Goal: Find specific page/section: Find specific page/section

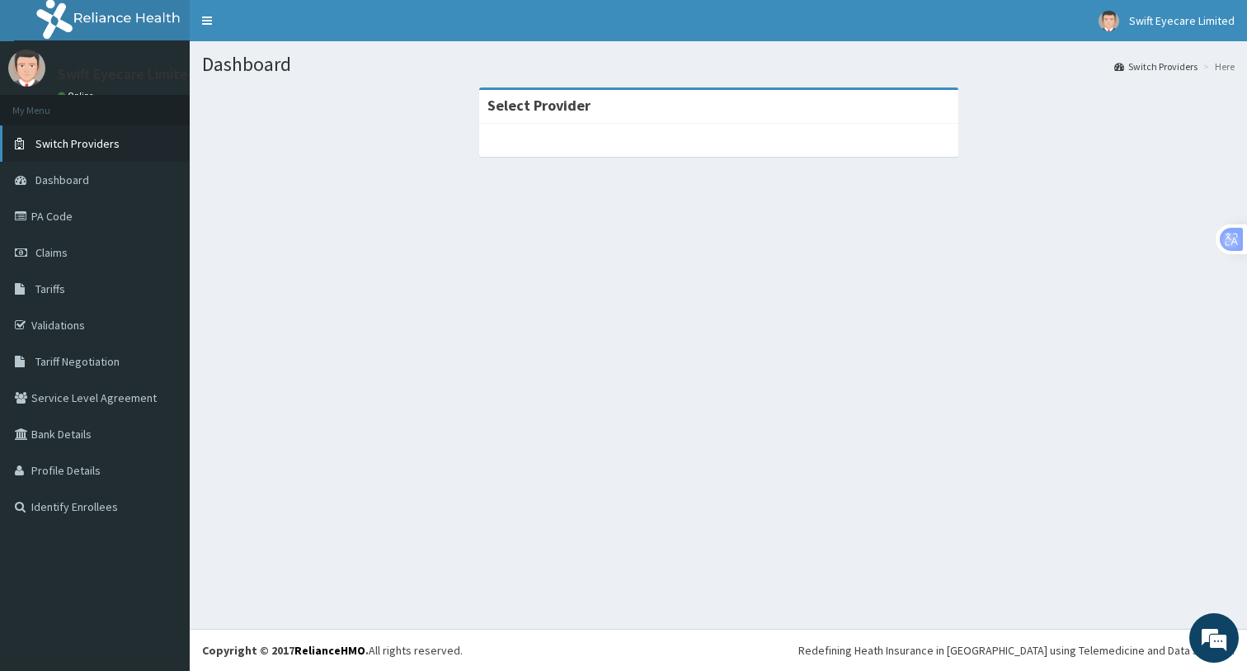
click at [68, 144] on span "Switch Providers" at bounding box center [77, 143] width 84 height 15
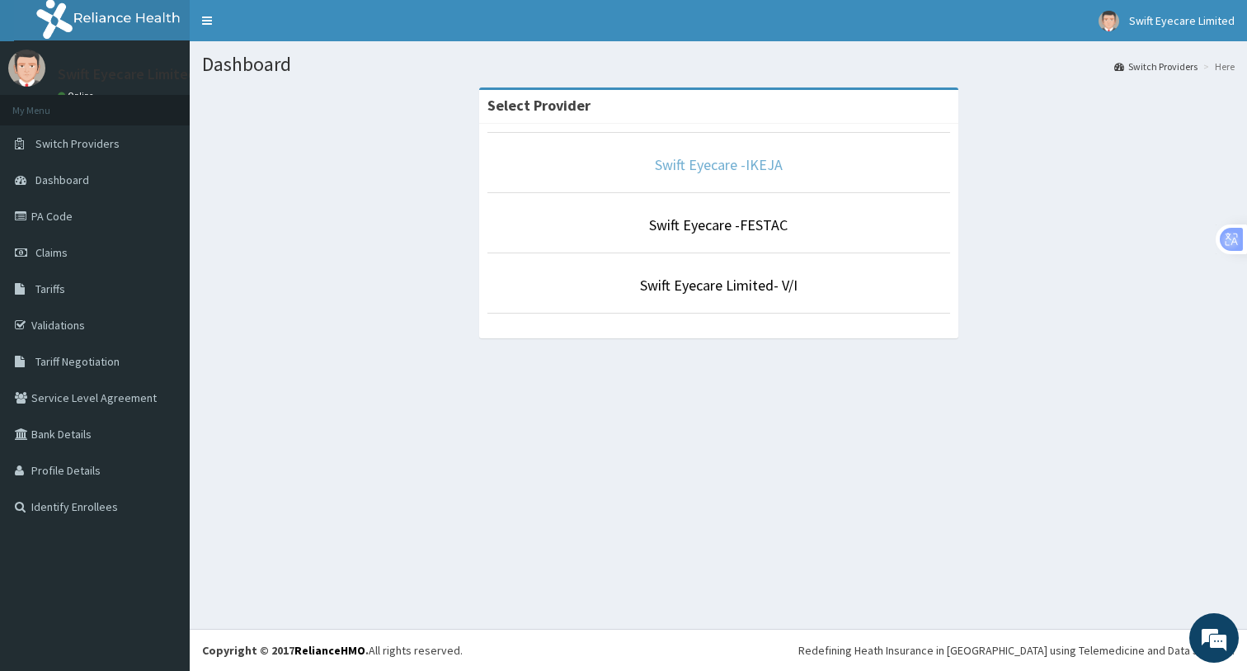
click at [724, 158] on link "Swift Eyecare -IKEJA" at bounding box center [719, 164] width 128 height 19
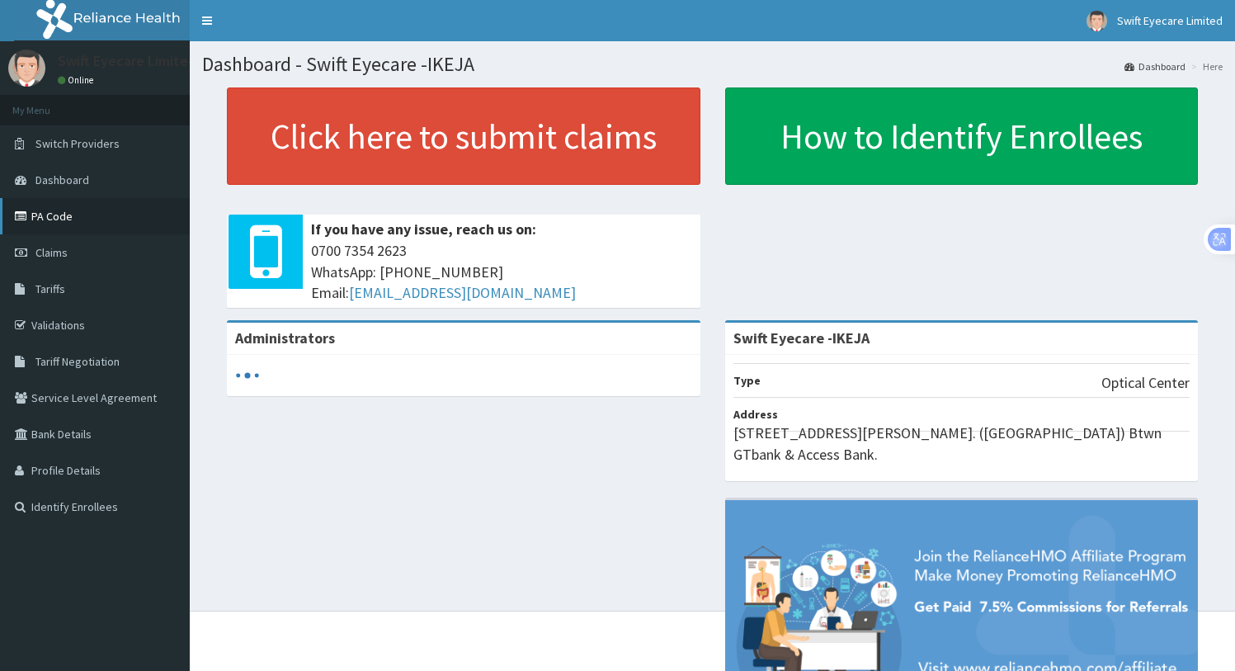
click at [42, 216] on link "PA Code" at bounding box center [95, 216] width 190 height 36
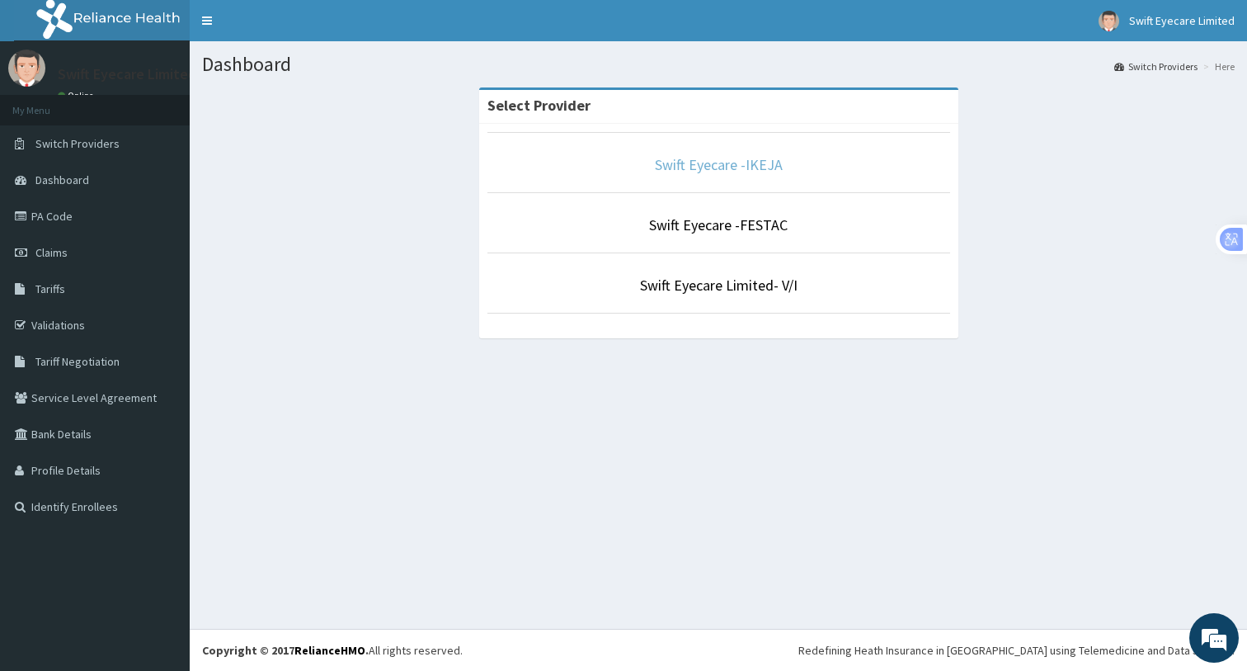
click at [700, 167] on link "Swift Eyecare -IKEJA" at bounding box center [719, 164] width 128 height 19
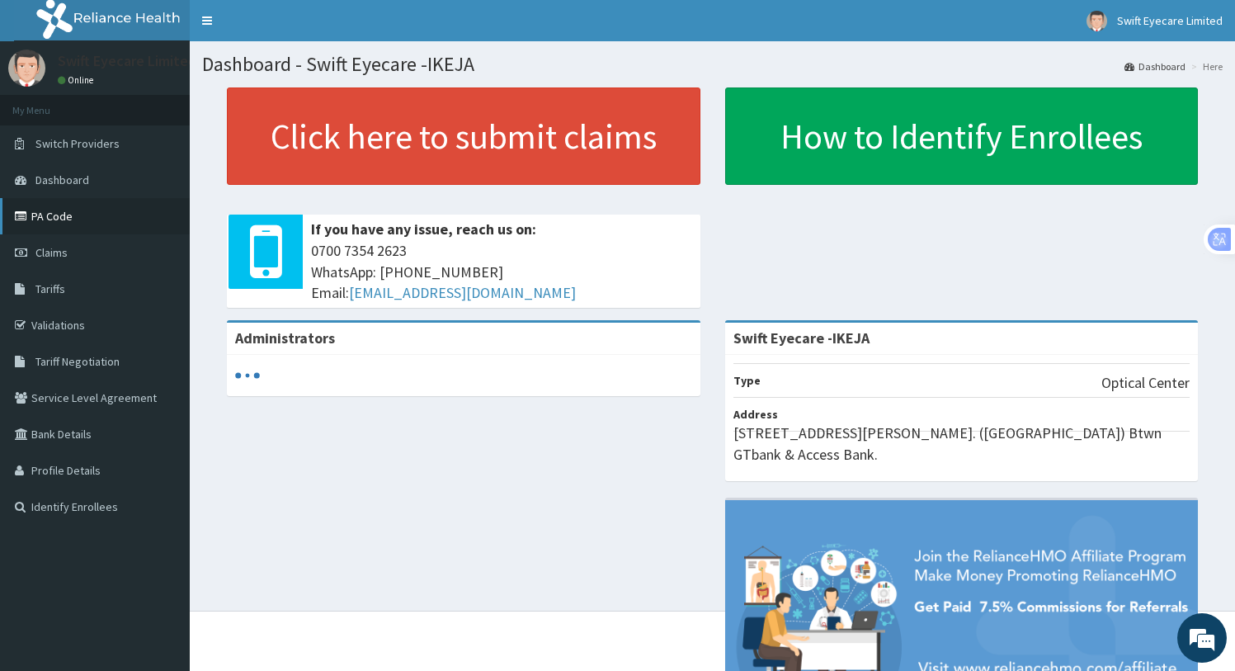
click at [60, 219] on link "PA Code" at bounding box center [95, 216] width 190 height 36
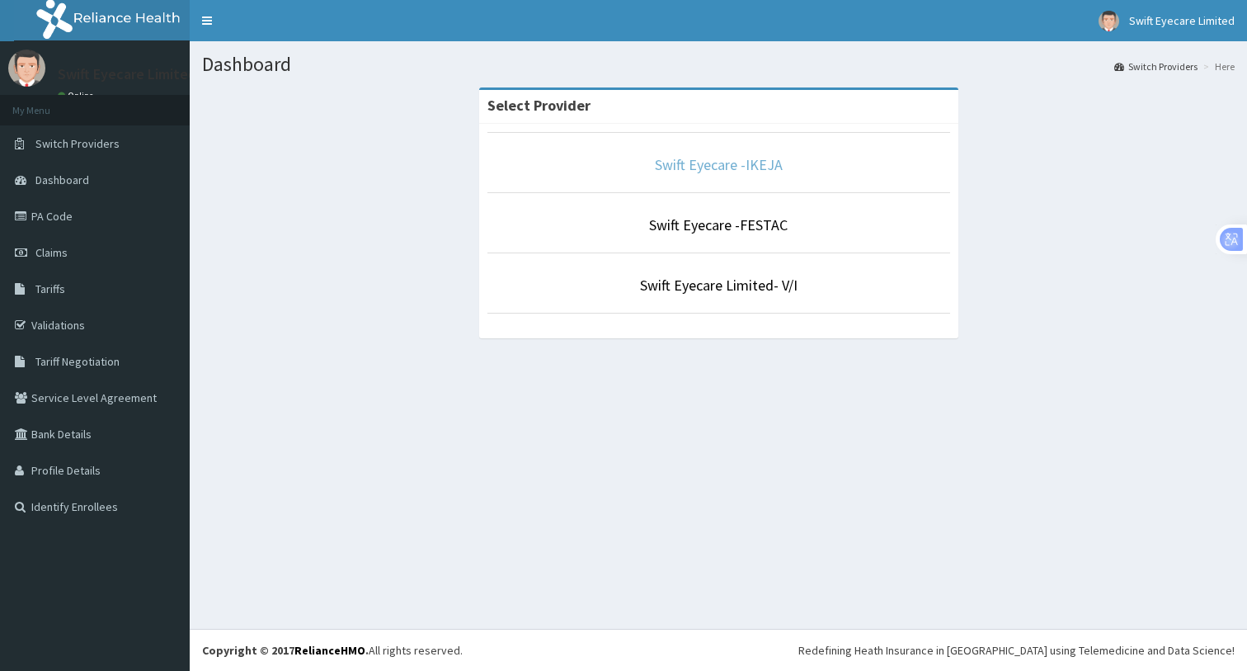
click at [698, 169] on link "Swift Eyecare -IKEJA" at bounding box center [719, 164] width 128 height 19
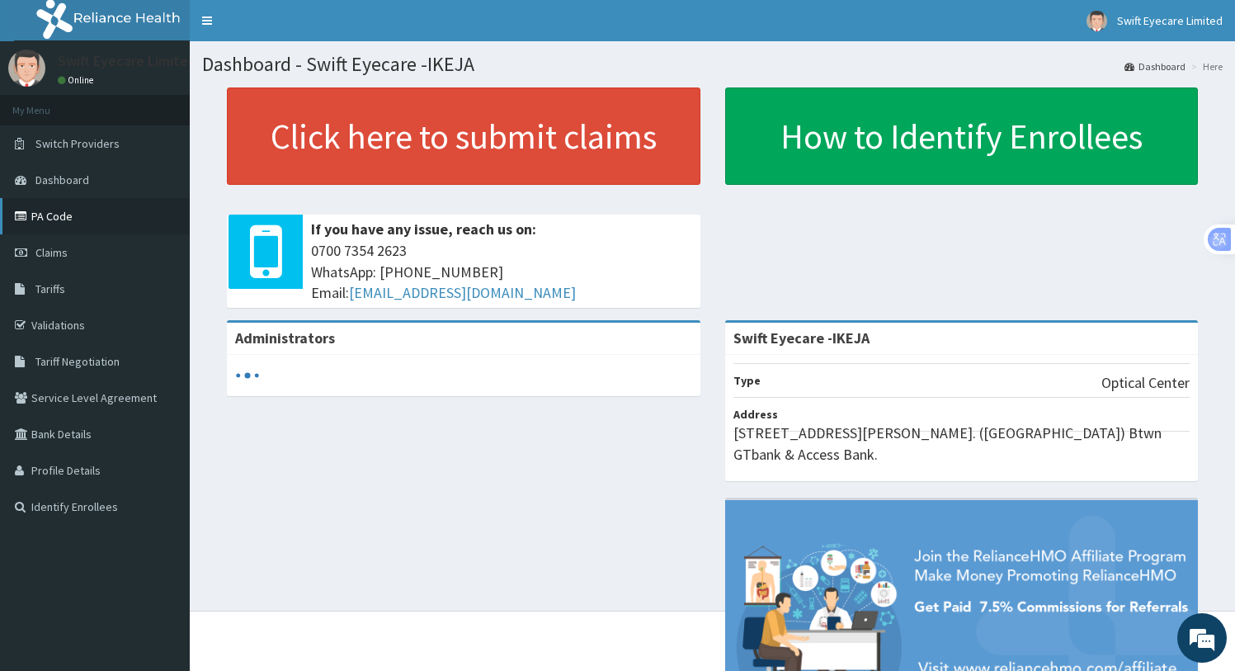
click at [56, 210] on link "PA Code" at bounding box center [95, 216] width 190 height 36
